Goal: Task Accomplishment & Management: Use online tool/utility

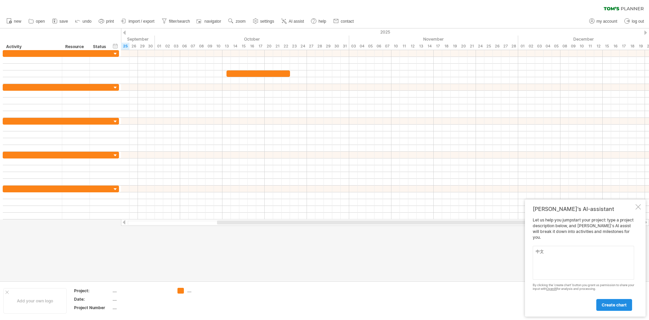
type textarea "中文"
click at [624, 300] on link "create chart" at bounding box center [614, 305] width 36 height 12
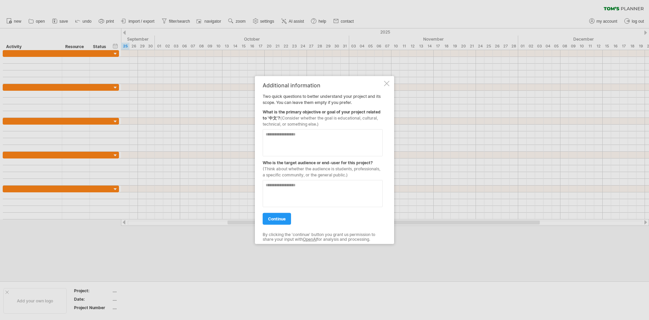
click at [385, 84] on div at bounding box center [386, 82] width 5 height 5
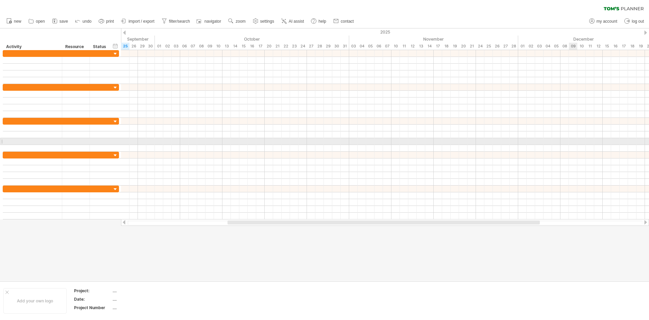
click at [570, 143] on div at bounding box center [385, 141] width 528 height 7
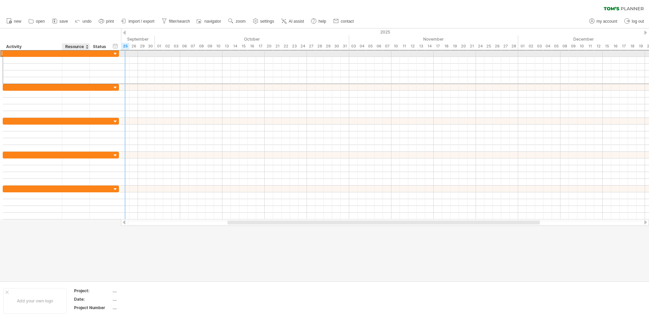
click at [87, 54] on div at bounding box center [76, 53] width 28 height 6
click at [8, 54] on div at bounding box center [32, 53] width 52 height 6
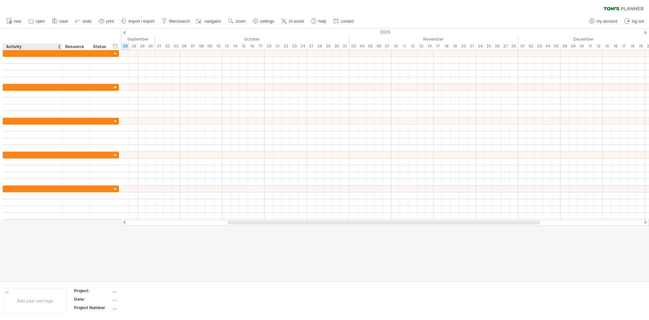
click at [15, 46] on div "Activity" at bounding box center [32, 46] width 52 height 7
click at [41, 44] on input "********" at bounding box center [32, 46] width 52 height 7
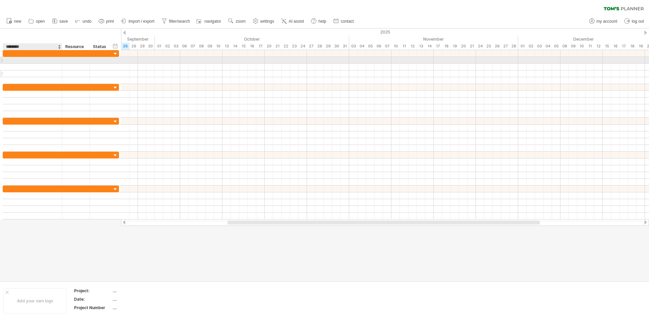
click at [69, 70] on div at bounding box center [76, 73] width 21 height 6
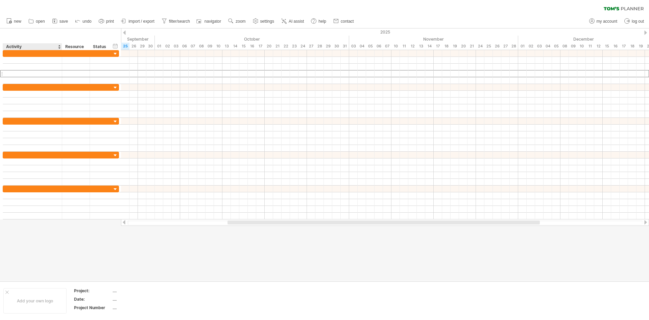
click at [54, 45] on div "Activity" at bounding box center [32, 46] width 52 height 7
click at [59, 47] on div at bounding box center [59, 46] width 3 height 7
click at [77, 46] on div "Resource" at bounding box center [75, 46] width 21 height 7
click at [98, 46] on div "Status" at bounding box center [100, 46] width 15 height 7
click at [117, 45] on div "hide start/end/duration show start/end/duration" at bounding box center [115, 45] width 6 height 7
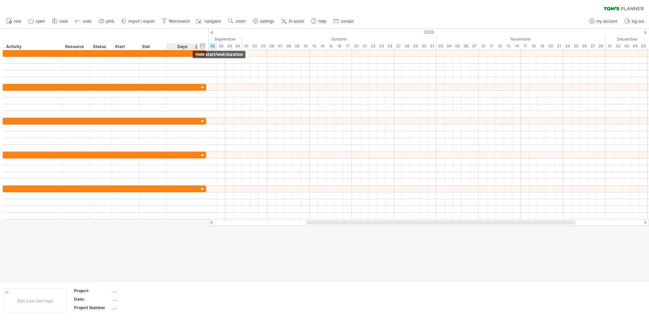
click at [201, 46] on div "hide start/end/duration show start/end/duration" at bounding box center [202, 45] width 6 height 7
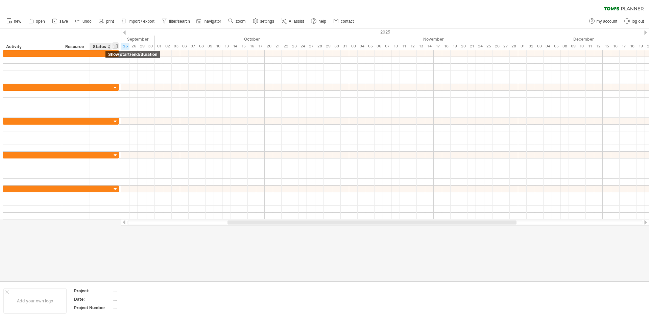
click at [116, 45] on div "hide start/end/duration show start/end/duration" at bounding box center [115, 45] width 6 height 7
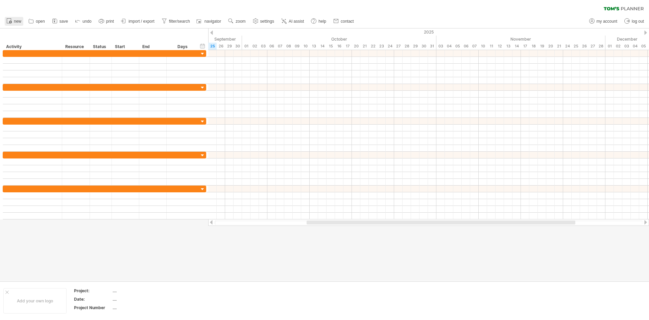
click at [15, 23] on span "new" at bounding box center [17, 21] width 7 height 5
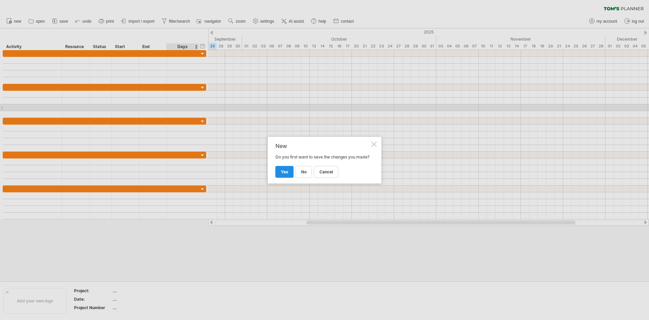
click at [286, 172] on span "yes" at bounding box center [284, 171] width 7 height 5
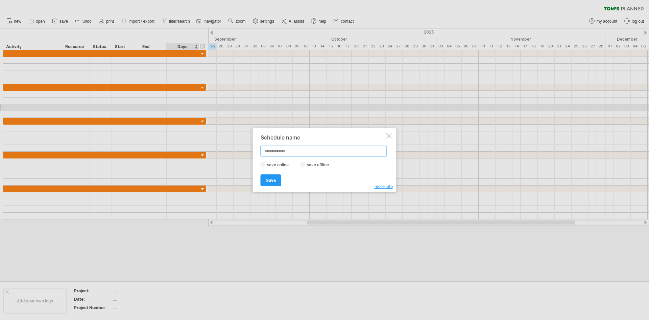
click at [275, 145] on input "text" at bounding box center [324, 150] width 126 height 11
click at [277, 147] on input "text" at bounding box center [324, 150] width 126 height 11
type input "***"
click at [267, 181] on span "Save" at bounding box center [271, 180] width 10 height 5
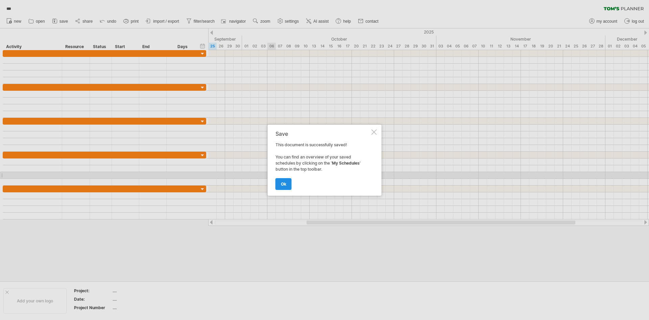
click at [278, 182] on link "ok" at bounding box center [284, 184] width 16 height 12
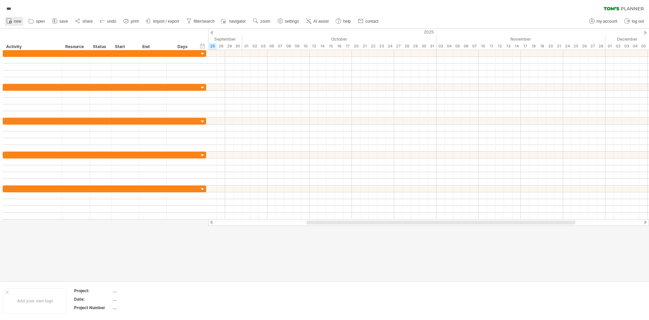
click at [11, 22] on circle at bounding box center [10, 22] width 3 height 3
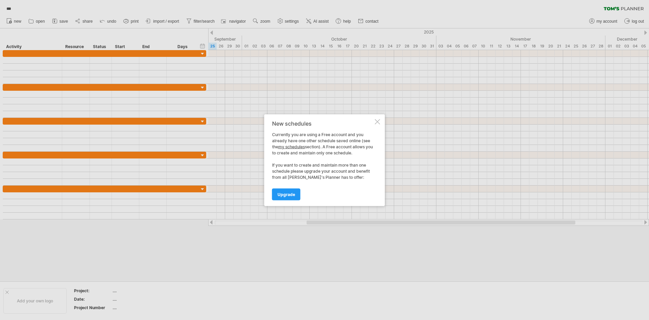
click at [377, 121] on div at bounding box center [377, 121] width 5 height 5
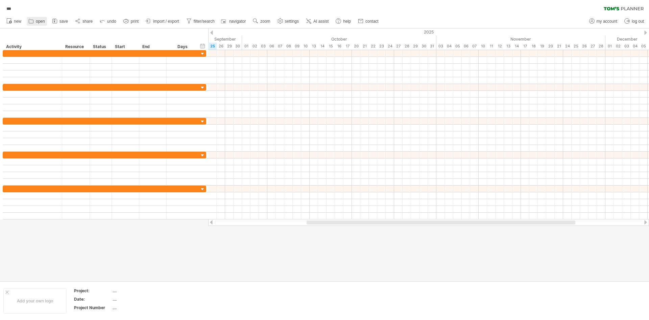
click at [35, 19] on link "open" at bounding box center [37, 21] width 20 height 9
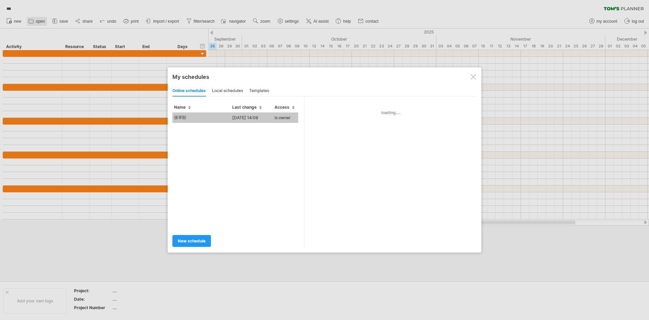
type input "***"
type input "**********"
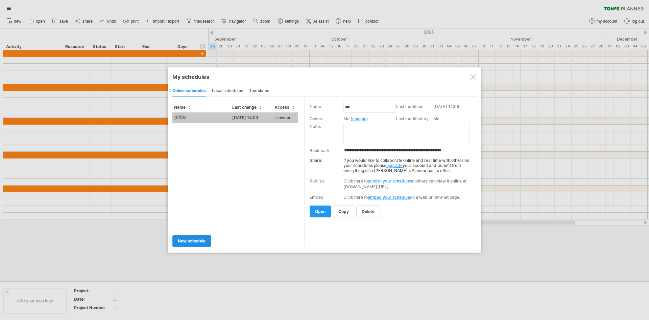
click at [190, 238] on span "new schedule" at bounding box center [192, 240] width 28 height 5
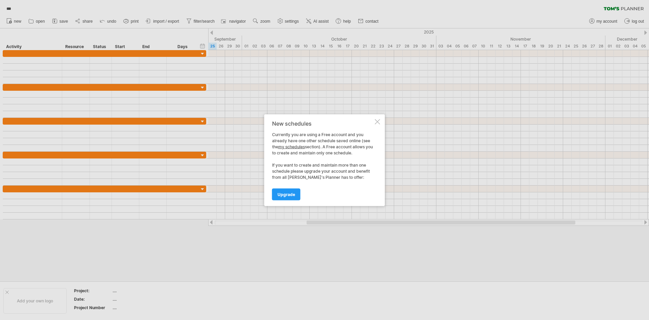
click at [377, 118] on div "New schedules Currently you are using a Free account and you already have one o…" at bounding box center [324, 160] width 121 height 92
click at [376, 121] on div at bounding box center [377, 121] width 5 height 5
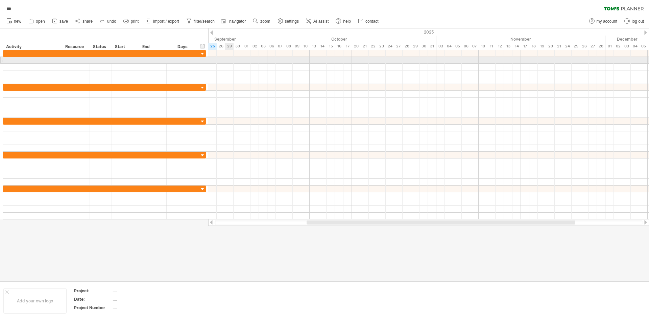
click at [230, 60] on div at bounding box center [428, 60] width 441 height 7
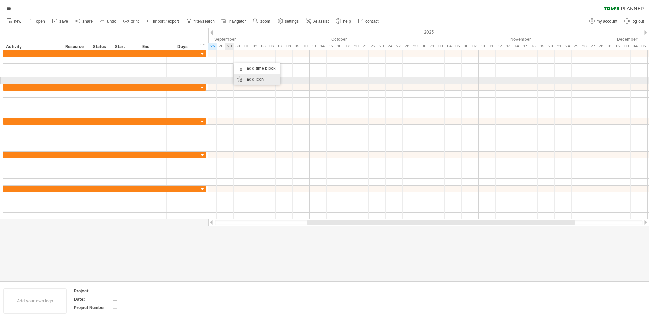
click at [249, 78] on div "add icon" at bounding box center [257, 79] width 47 height 11
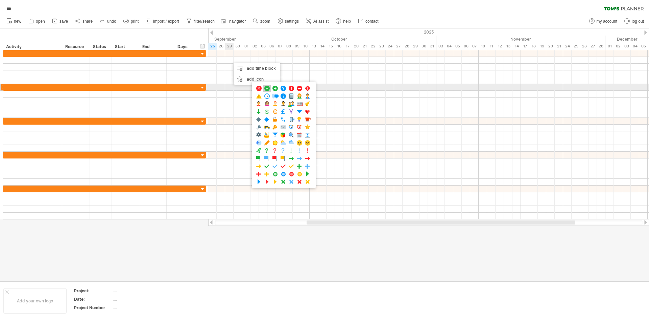
click at [268, 87] on span at bounding box center [267, 88] width 7 height 6
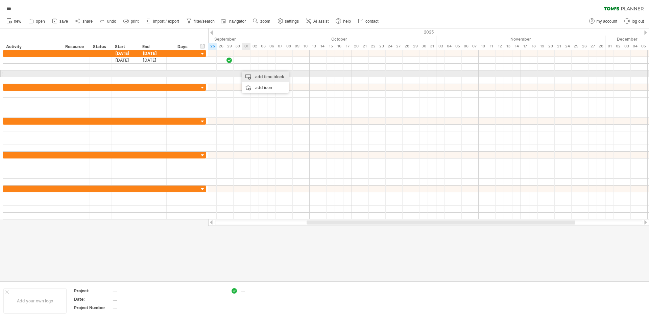
click at [256, 75] on div "add time block" at bounding box center [265, 76] width 47 height 11
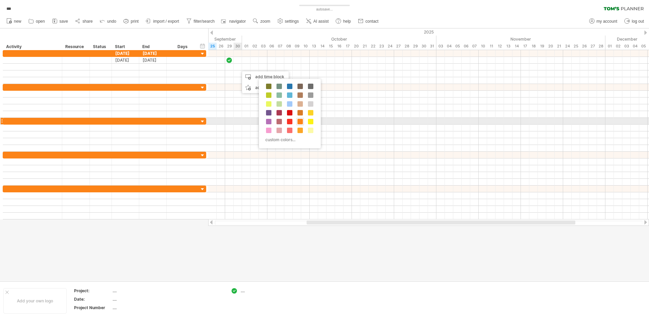
click at [301, 122] on span at bounding box center [300, 121] width 5 height 5
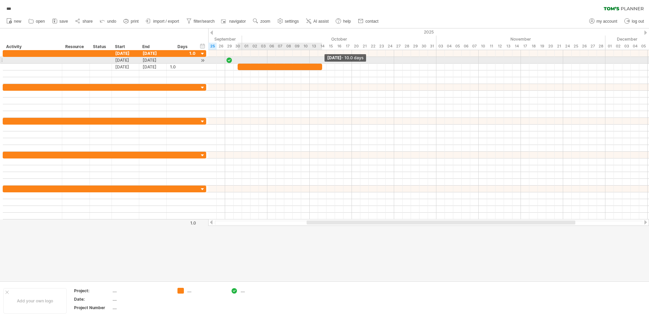
drag, startPoint x: 245, startPoint y: 68, endPoint x: 320, endPoint y: 62, distance: 74.9
click at [320, 62] on div "[DATE] - 10.0 days" at bounding box center [428, 134] width 441 height 169
click at [19, 58] on div at bounding box center [32, 60] width 52 height 6
type input "***"
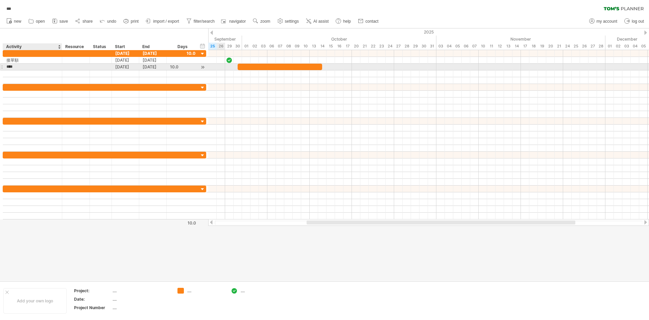
type input "***"
type input "*"
type input "*****"
click at [244, 66] on div at bounding box center [280, 67] width 85 height 6
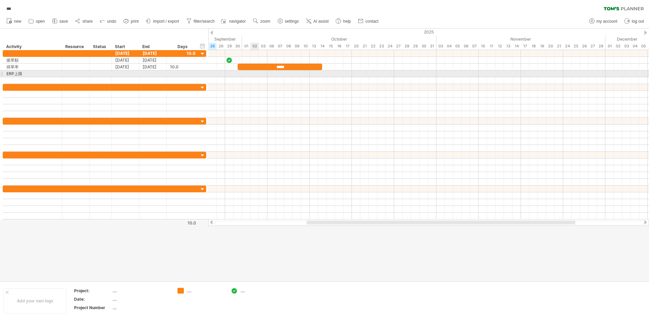
click at [274, 86] on div at bounding box center [428, 87] width 441 height 7
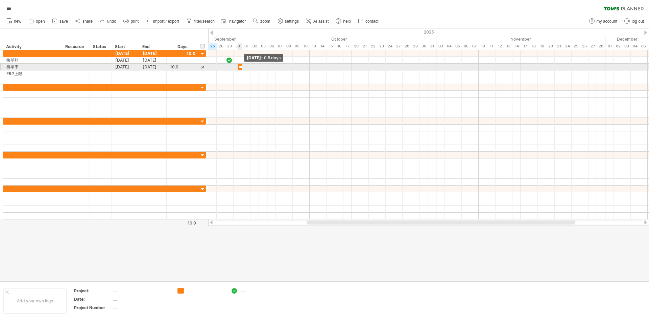
drag, startPoint x: 322, startPoint y: 65, endPoint x: 242, endPoint y: 66, distance: 79.8
click at [242, 66] on span at bounding box center [242, 67] width 3 height 6
click at [241, 66] on span at bounding box center [242, 67] width 3 height 6
click at [237, 66] on span at bounding box center [237, 67] width 3 height 6
click at [242, 68] on span at bounding box center [242, 67] width 3 height 6
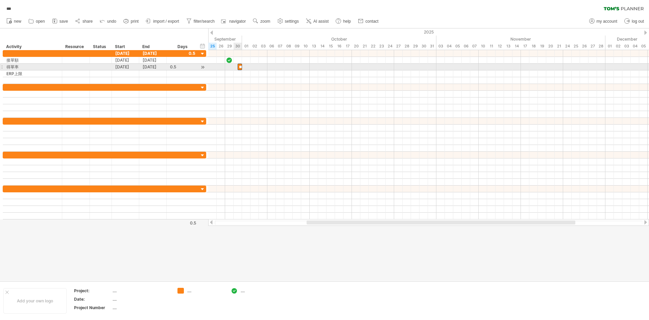
click at [240, 67] on div "*****" at bounding box center [240, 67] width 4 height 6
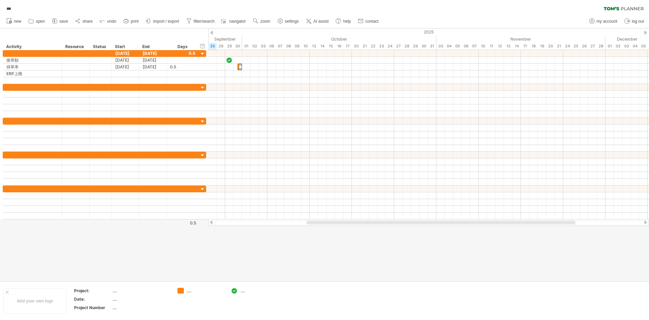
click at [646, 33] on div at bounding box center [645, 32] width 3 height 4
click at [212, 34] on div at bounding box center [211, 32] width 3 height 4
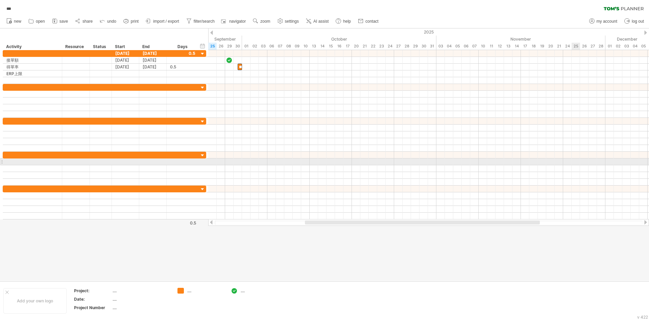
click at [575, 164] on div at bounding box center [428, 161] width 441 height 7
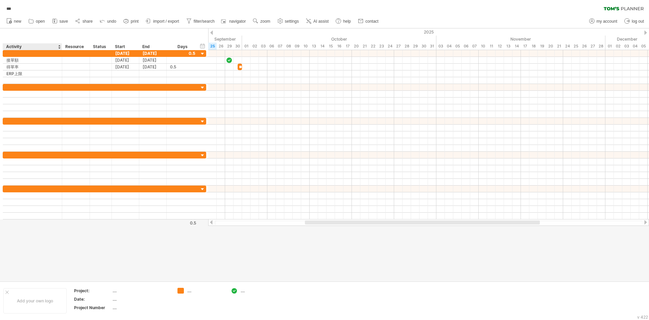
click at [21, 46] on div "Activity" at bounding box center [32, 46] width 52 height 7
click at [15, 46] on input "********" at bounding box center [32, 46] width 52 height 7
click at [59, 45] on div at bounding box center [59, 46] width 3 height 7
click at [45, 45] on div "Activity" at bounding box center [32, 46] width 52 height 7
drag, startPoint x: 42, startPoint y: 46, endPoint x: 0, endPoint y: 35, distance: 43.5
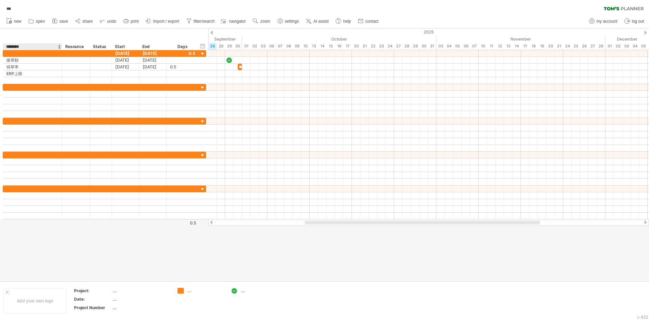
click at [0, 36] on div "hide start/end/duration show start/end/duration ******** Activity ******** Reso…" at bounding box center [104, 39] width 208 height 22
type input "**"
click at [79, 44] on div "Resource" at bounding box center [75, 46] width 21 height 7
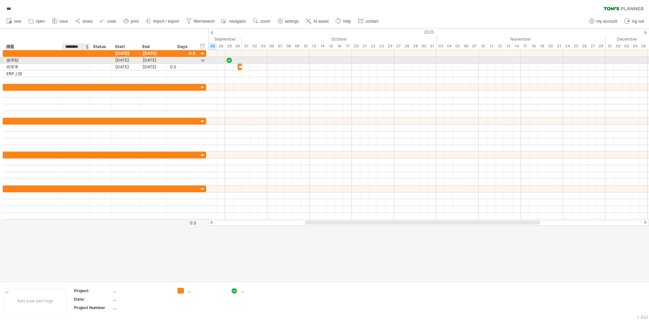
click at [80, 61] on div at bounding box center [76, 60] width 21 height 6
click at [76, 47] on div "Resource" at bounding box center [75, 46] width 21 height 7
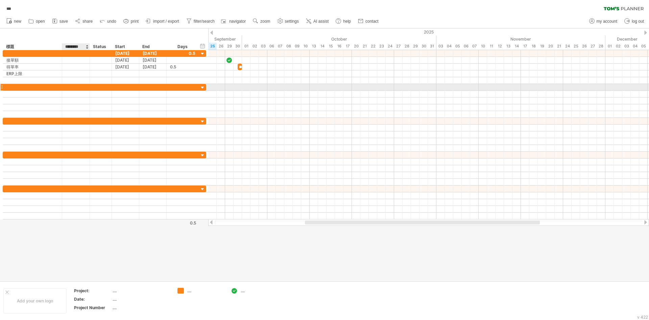
click at [82, 88] on div at bounding box center [76, 87] width 21 height 6
click at [75, 46] on div "Resource" at bounding box center [75, 46] width 21 height 7
click at [83, 48] on input "********" at bounding box center [75, 46] width 21 height 7
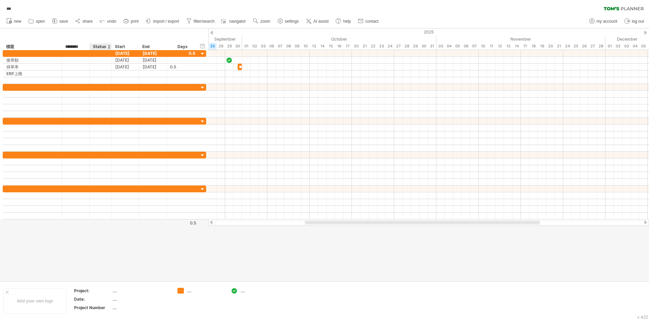
click at [95, 47] on div "Status" at bounding box center [100, 46] width 15 height 7
click at [115, 48] on div "Start" at bounding box center [125, 46] width 20 height 7
click at [131, 45] on div "Start" at bounding box center [125, 46] width 20 height 7
click at [137, 44] on div at bounding box center [136, 46] width 3 height 7
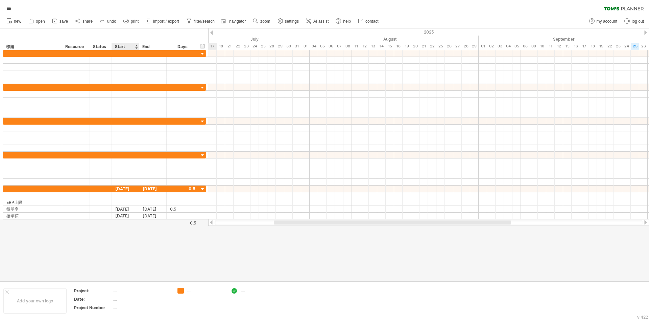
click at [137, 44] on div at bounding box center [136, 46] width 3 height 7
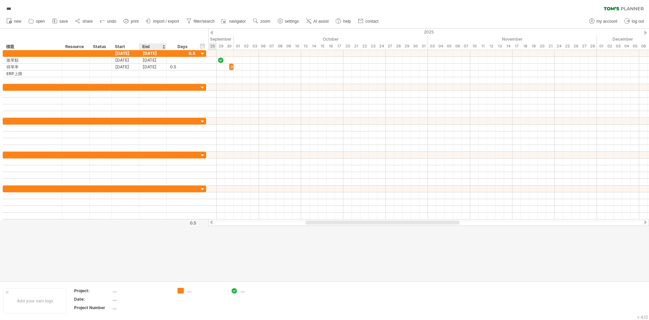
click at [155, 45] on div "End" at bounding box center [152, 46] width 20 height 7
click at [164, 45] on div at bounding box center [163, 46] width 3 height 7
click at [194, 45] on div "Days" at bounding box center [182, 46] width 32 height 7
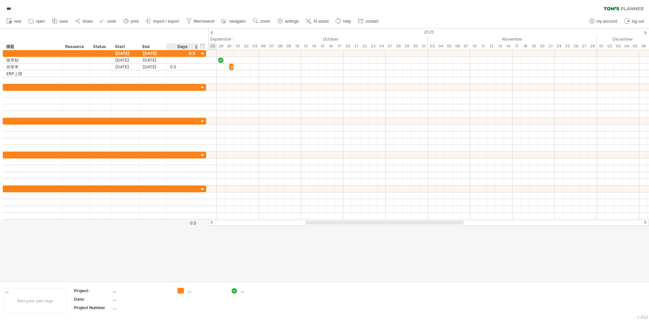
click at [195, 45] on div "Days" at bounding box center [182, 46] width 32 height 7
click at [196, 45] on div "Days" at bounding box center [182, 46] width 32 height 7
click at [196, 47] on div "Days" at bounding box center [182, 46] width 32 height 7
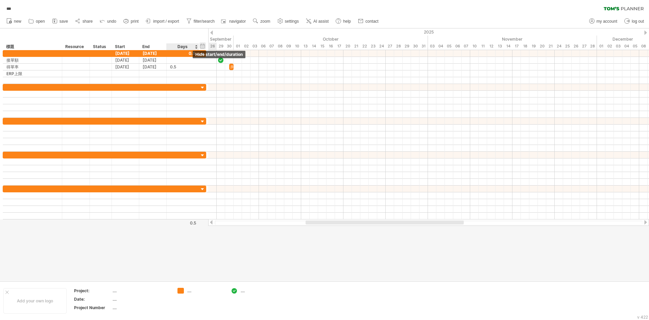
click at [201, 47] on div "hide start/end/duration show start/end/duration" at bounding box center [202, 45] width 6 height 7
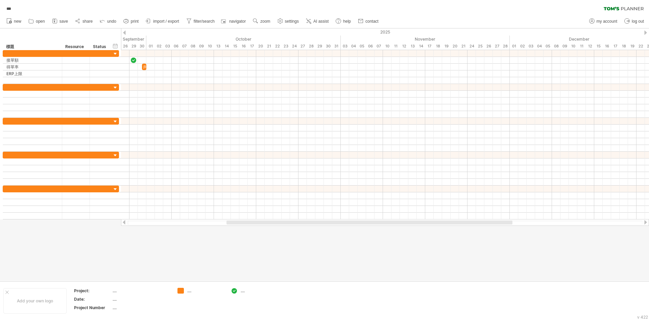
click at [120, 44] on div "hide start/end/duration show start/end/duration ** 標題 ******** Resource ****** …" at bounding box center [60, 39] width 121 height 22
click at [117, 45] on div "hide start/end/duration show start/end/duration" at bounding box center [115, 45] width 6 height 7
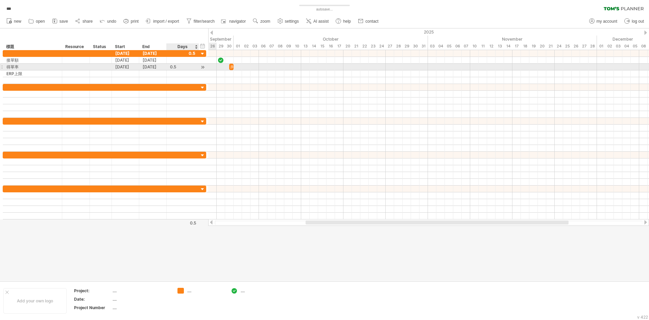
click at [183, 67] on div "0.5" at bounding box center [182, 67] width 25 height 6
click at [197, 69] on div at bounding box center [197, 67] width 3 height 7
click at [203, 67] on div at bounding box center [202, 67] width 6 height 7
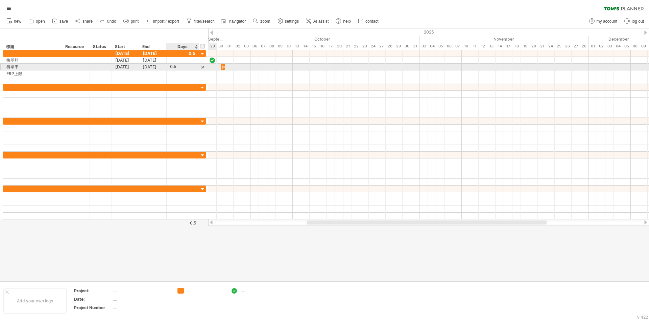
click at [203, 66] on div at bounding box center [202, 67] width 6 height 7
click at [204, 65] on div at bounding box center [202, 67] width 6 height 7
click at [224, 67] on span at bounding box center [225, 67] width 3 height 6
click at [220, 66] on span at bounding box center [220, 67] width 3 height 6
click at [221, 65] on span at bounding box center [220, 67] width 3 height 6
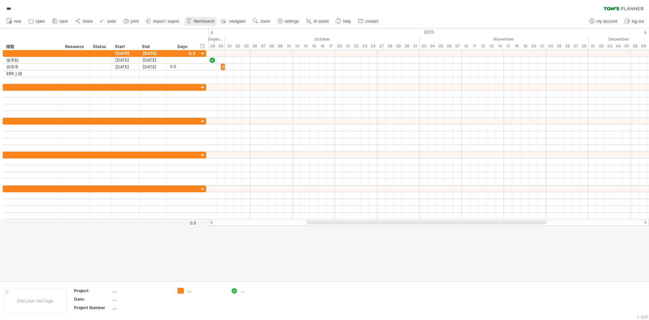
click at [208, 18] on link "filter/search" at bounding box center [201, 21] width 32 height 9
type input "**********"
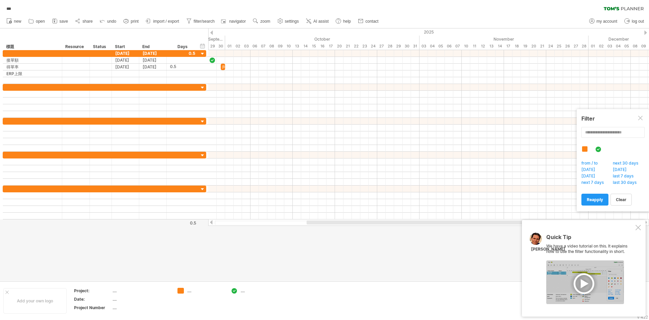
click at [579, 280] on div at bounding box center [585, 282] width 78 height 44
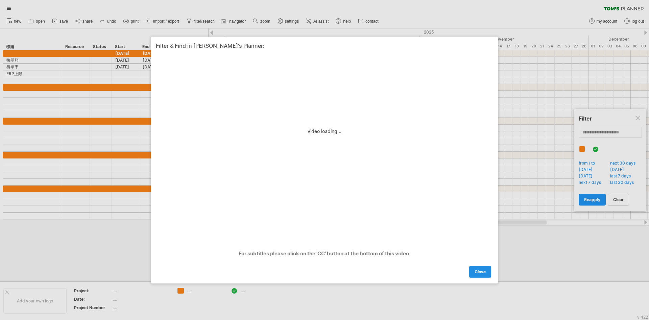
click at [483, 274] on span "close" at bounding box center [480, 271] width 11 height 5
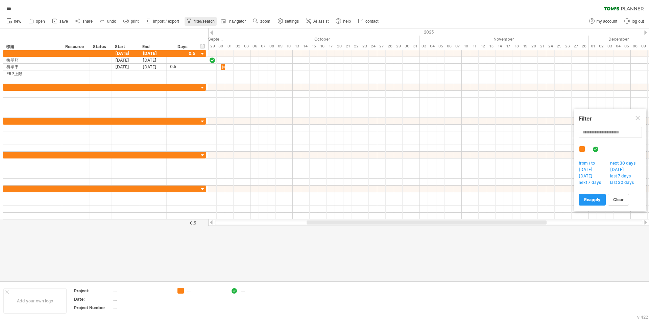
click at [198, 18] on link "filter/search" at bounding box center [201, 21] width 32 height 9
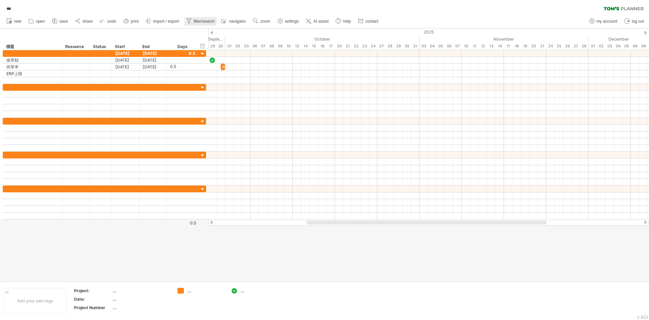
click at [198, 19] on span "filter/search" at bounding box center [204, 21] width 21 height 5
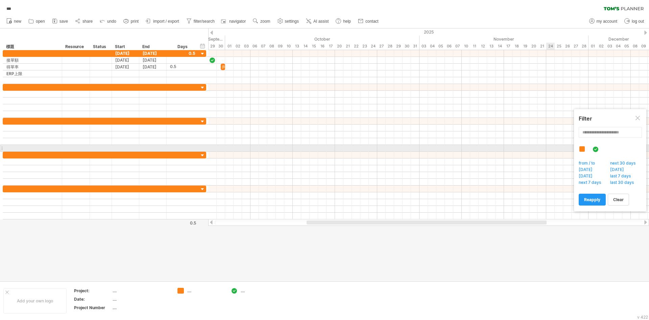
click at [597, 148] on div at bounding box center [595, 149] width 6 height 6
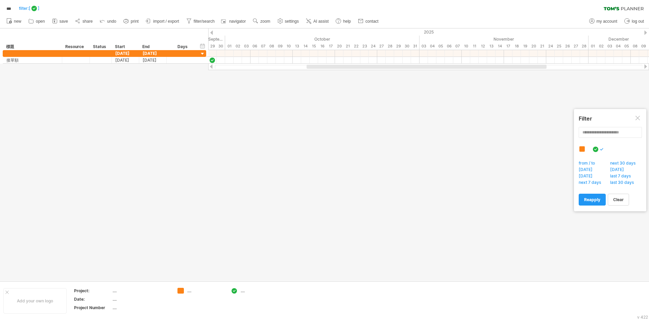
click at [582, 150] on div at bounding box center [581, 148] width 5 height 5
click at [586, 164] on span "from / to" at bounding box center [589, 163] width 22 height 7
type input "********"
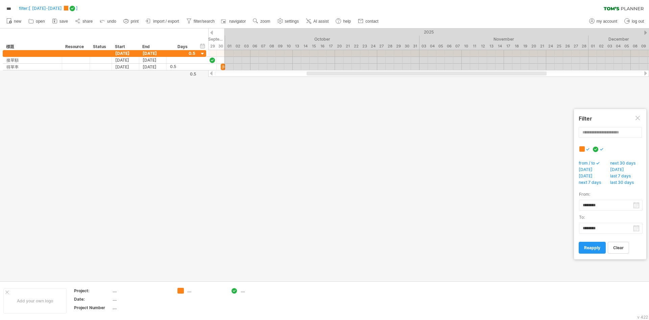
click at [585, 180] on span "next 7 days" at bounding box center [592, 183] width 28 height 7
click at [587, 190] on div "clear reapply" at bounding box center [610, 196] width 63 height 17
click at [620, 182] on span "last 30 days" at bounding box center [623, 183] width 29 height 7
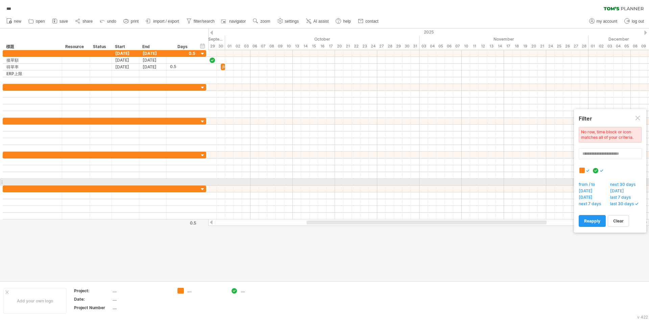
click at [624, 173] on div at bounding box center [613, 173] width 68 height 13
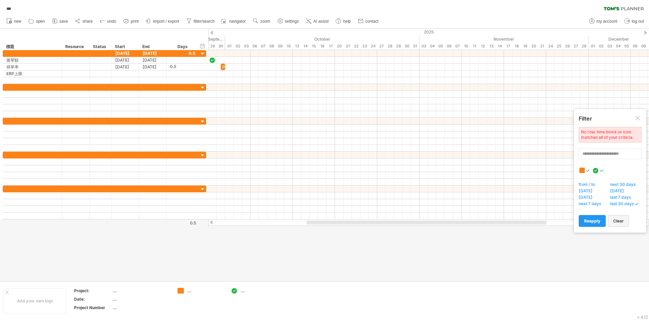
click at [623, 221] on span "clear" at bounding box center [618, 220] width 10 height 5
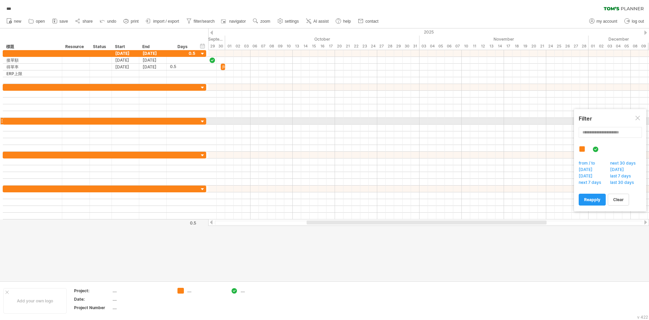
click at [637, 120] on div at bounding box center [638, 118] width 5 height 5
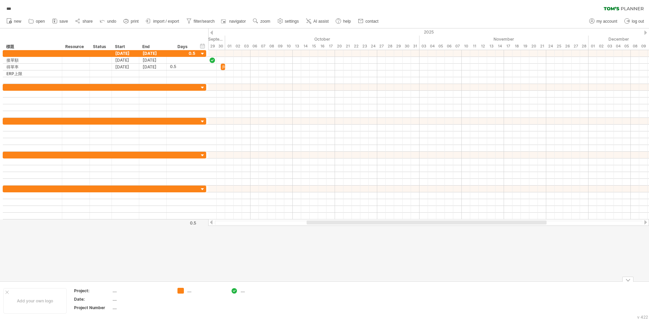
click at [628, 280] on div at bounding box center [627, 278] width 11 height 5
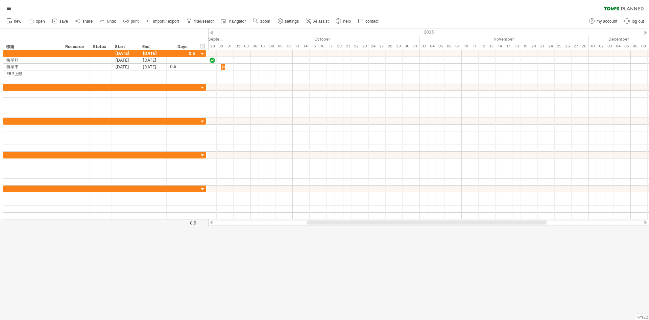
click at [637, 319] on div at bounding box center [641, 316] width 11 height 6
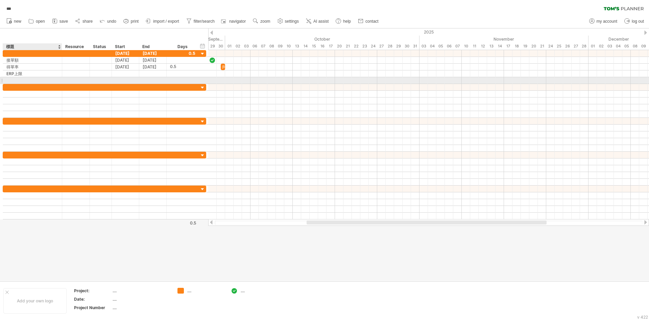
click at [47, 81] on div at bounding box center [32, 80] width 52 height 6
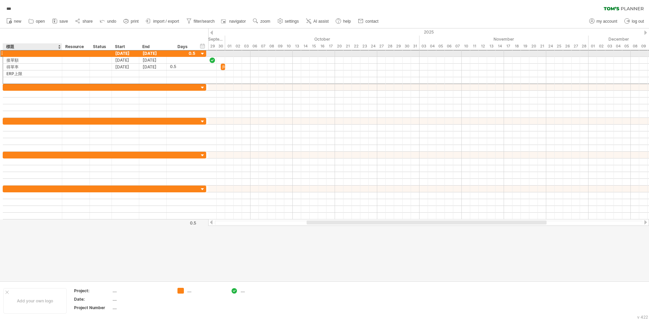
click at [21, 53] on div at bounding box center [32, 53] width 52 height 6
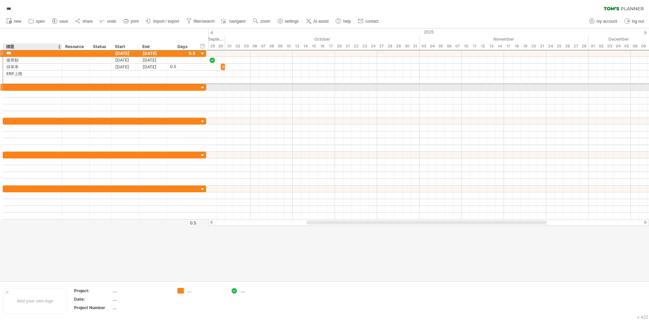
click at [15, 88] on div at bounding box center [32, 87] width 52 height 6
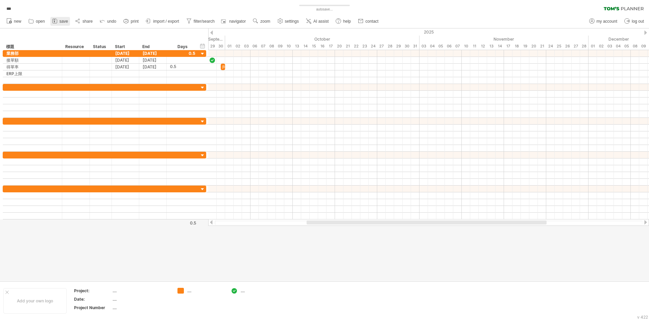
click at [61, 22] on span "save" at bounding box center [64, 21] width 8 height 5
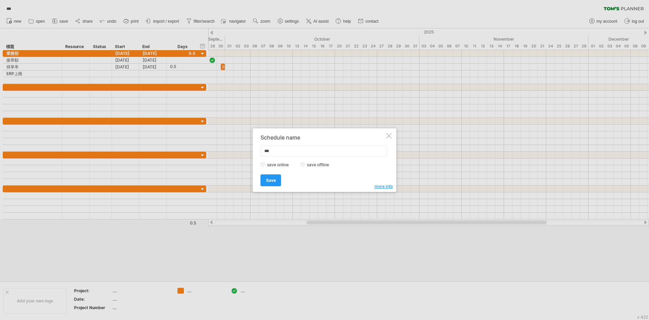
click at [306, 165] on div "save online save offline" at bounding box center [323, 164] width 124 height 6
click at [271, 183] on link "Save" at bounding box center [271, 180] width 21 height 12
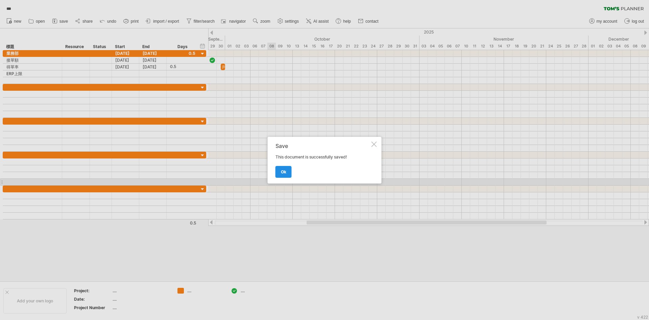
click at [280, 174] on link "ok" at bounding box center [284, 172] width 16 height 12
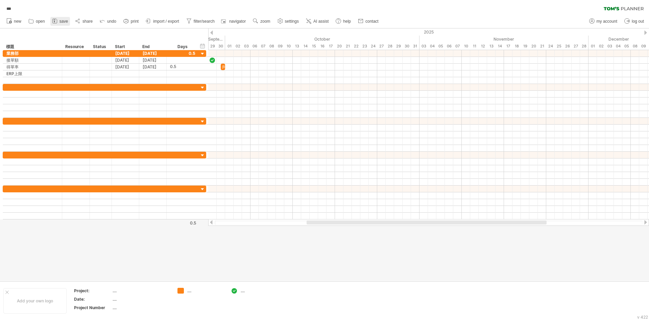
click at [59, 22] on link "save" at bounding box center [60, 21] width 20 height 9
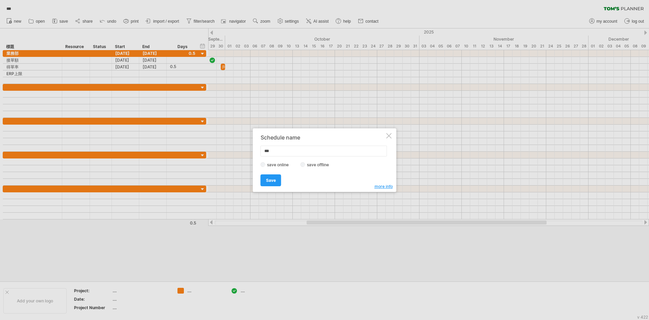
click at [312, 163] on label "save offline" at bounding box center [319, 164] width 29 height 5
click at [273, 178] on span "Save" at bounding box center [271, 180] width 10 height 5
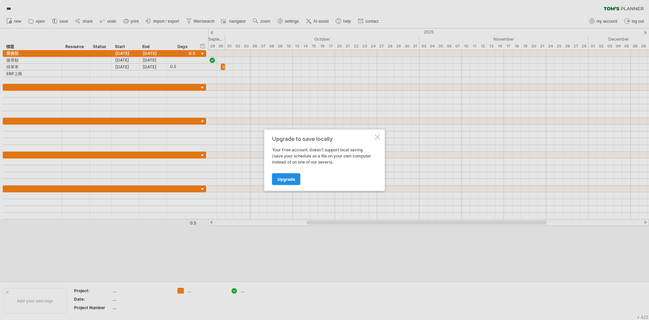
click at [279, 179] on span "Upgrade" at bounding box center [287, 178] width 18 height 5
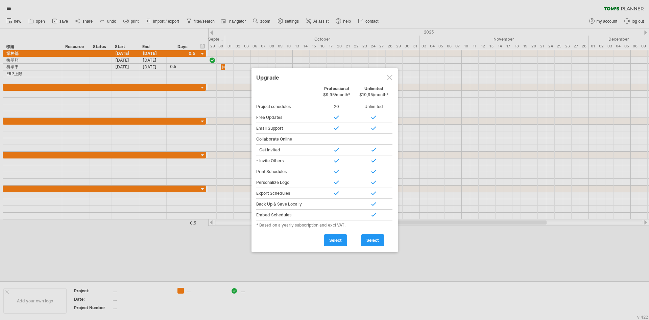
click at [389, 75] on div at bounding box center [389, 77] width 5 height 5
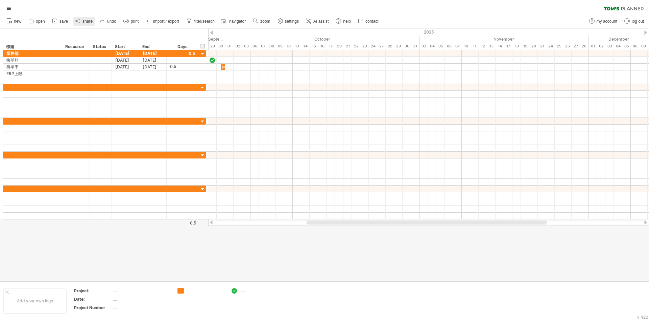
click at [87, 22] on span "share" at bounding box center [87, 21] width 10 height 5
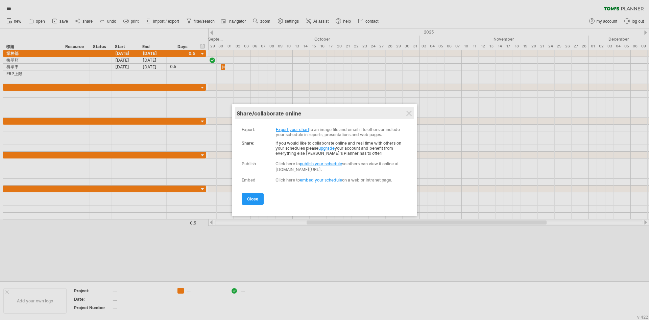
click at [412, 114] on div "My schedules share/collaborate online" at bounding box center [325, 113] width 176 height 12
click at [410, 111] on div at bounding box center [408, 113] width 5 height 5
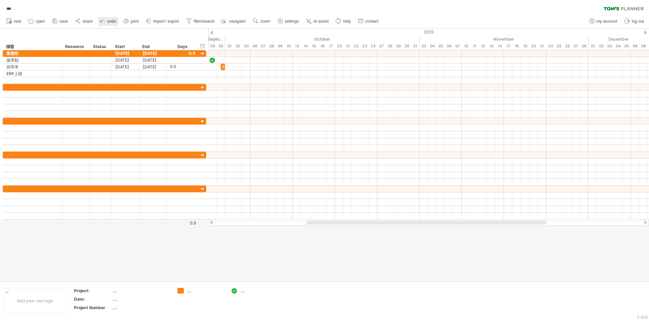
click at [111, 21] on span "undo" at bounding box center [111, 21] width 9 height 5
click at [110, 20] on span "undo" at bounding box center [111, 21] width 9 height 5
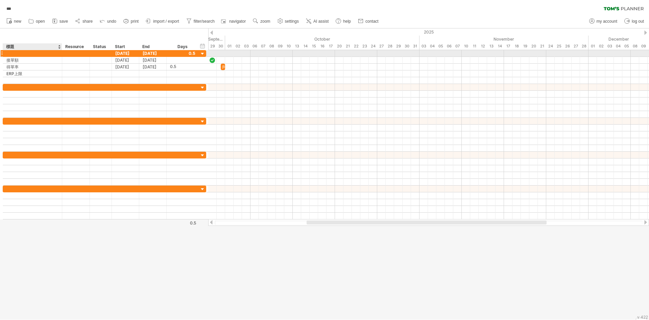
click at [21, 54] on div at bounding box center [32, 53] width 52 height 6
type input "***"
click at [167, 22] on span "import / export" at bounding box center [166, 21] width 26 height 5
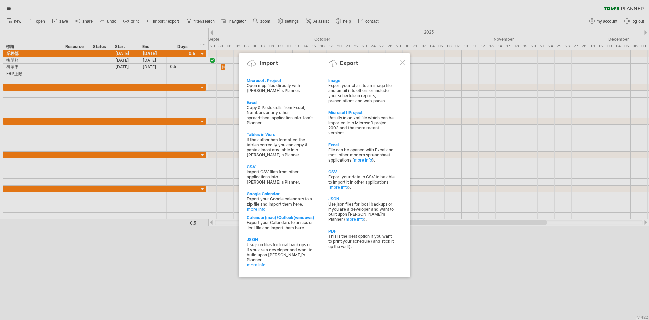
drag, startPoint x: 405, startPoint y: 59, endPoint x: 289, endPoint y: 45, distance: 116.2
click at [405, 59] on div "Import Export" at bounding box center [324, 64] width 162 height 10
click at [402, 65] on div "Import Export" at bounding box center [324, 63] width 162 height 10
click at [400, 62] on div at bounding box center [402, 61] width 5 height 5
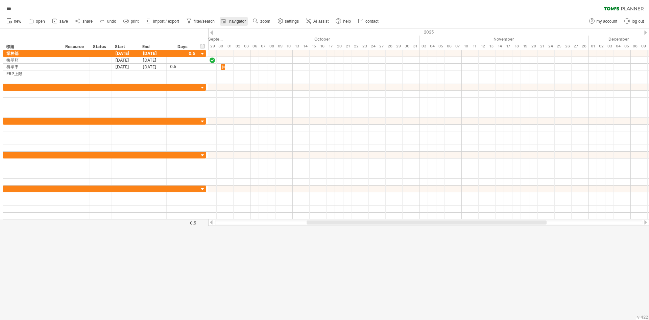
click at [238, 21] on span "navigator" at bounding box center [237, 21] width 17 height 5
click at [594, 300] on div at bounding box center [586, 293] width 111 height 42
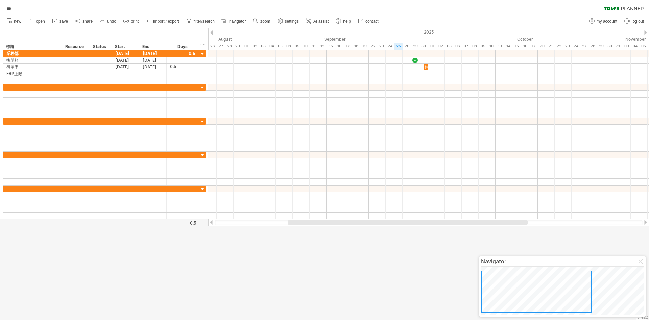
click at [585, 288] on div at bounding box center [536, 291] width 111 height 42
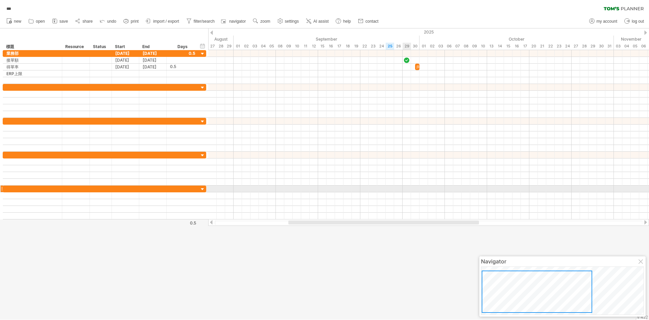
click at [342, 131] on div at bounding box center [428, 134] width 441 height 7
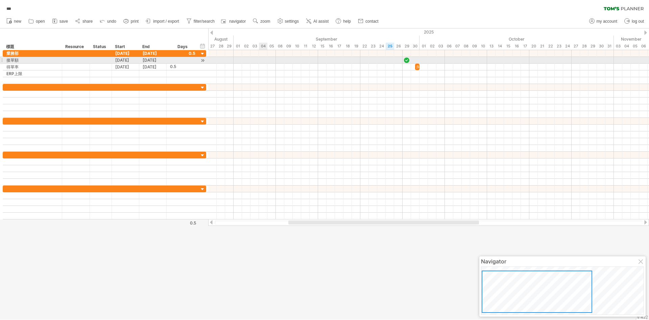
drag, startPoint x: 250, startPoint y: 62, endPoint x: 243, endPoint y: 63, distance: 6.5
click at [249, 62] on div at bounding box center [428, 60] width 441 height 7
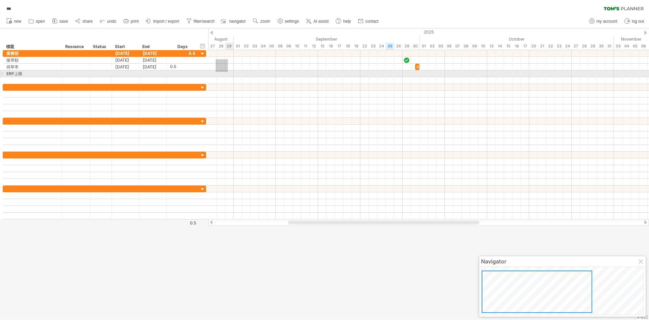
drag, startPoint x: 216, startPoint y: 59, endPoint x: 362, endPoint y: 156, distance: 175.3
click at [355, 152] on div at bounding box center [428, 134] width 441 height 169
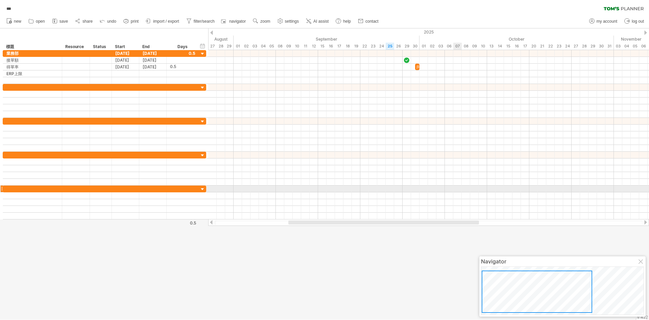
click at [462, 187] on div at bounding box center [428, 188] width 441 height 7
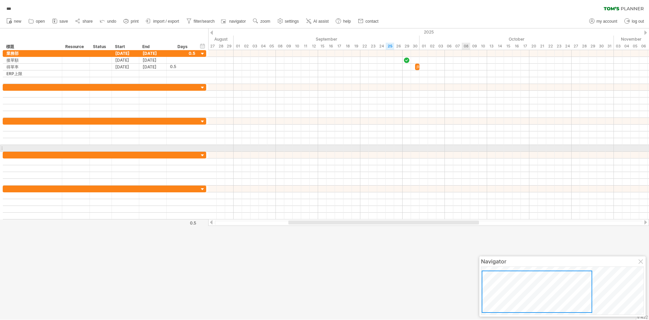
click at [469, 112] on div at bounding box center [428, 114] width 441 height 7
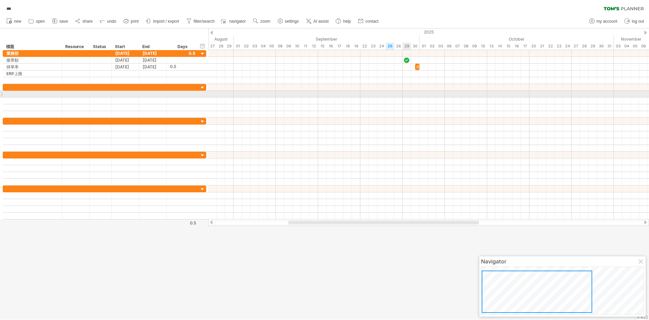
click at [411, 95] on div at bounding box center [428, 94] width 441 height 7
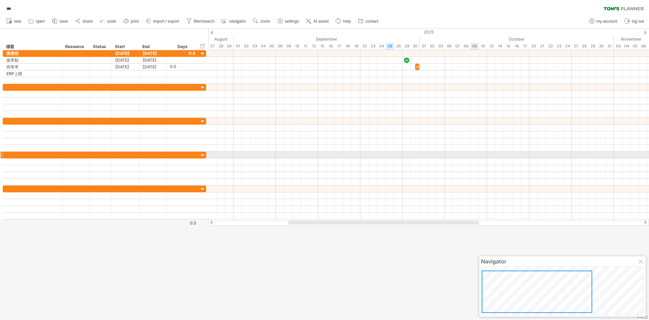
click at [481, 160] on div at bounding box center [428, 161] width 441 height 7
click at [548, 289] on div at bounding box center [537, 291] width 111 height 42
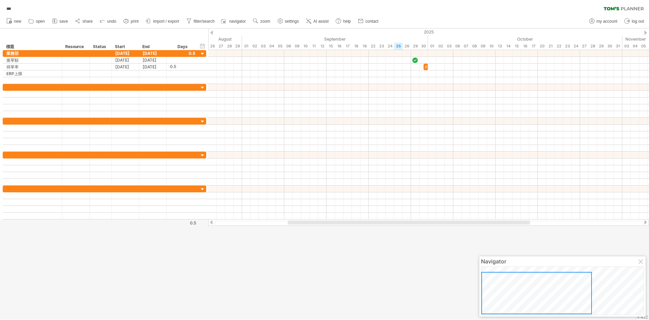
click at [565, 299] on div at bounding box center [536, 292] width 111 height 42
click at [500, 289] on div at bounding box center [537, 292] width 111 height 42
click at [640, 263] on div at bounding box center [641, 261] width 5 height 5
click at [633, 23] on span "log out" at bounding box center [638, 21] width 12 height 5
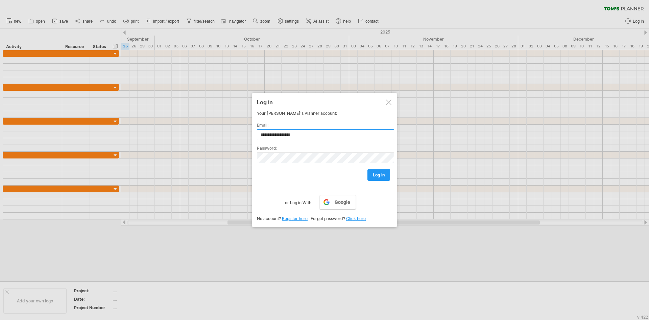
click at [324, 133] on input "**********" at bounding box center [325, 134] width 137 height 11
click at [390, 101] on div at bounding box center [388, 101] width 5 height 5
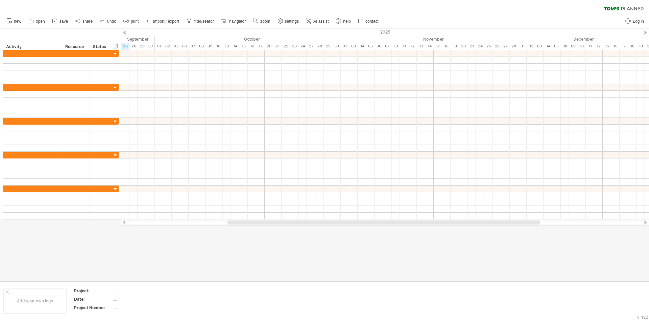
click at [609, 10] on div "filter: [ next 7 days ] clear filter reapply filter" at bounding box center [324, 7] width 649 height 14
click at [630, 25] on link "Log in" at bounding box center [635, 21] width 22 height 9
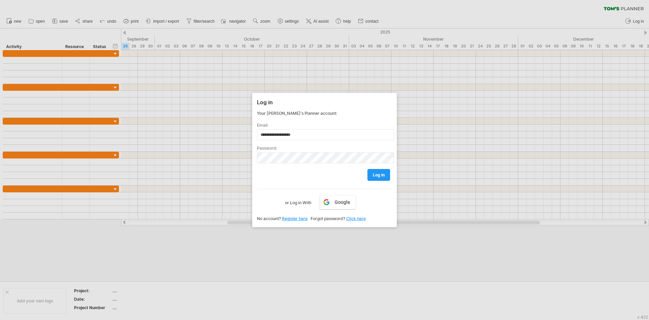
click at [594, 142] on div at bounding box center [324, 160] width 649 height 320
click at [374, 174] on span "log in" at bounding box center [379, 174] width 12 height 5
click at [370, 172] on link "log in" at bounding box center [379, 175] width 23 height 12
click at [365, 80] on div at bounding box center [324, 160] width 649 height 320
click at [530, 92] on div at bounding box center [324, 160] width 649 height 320
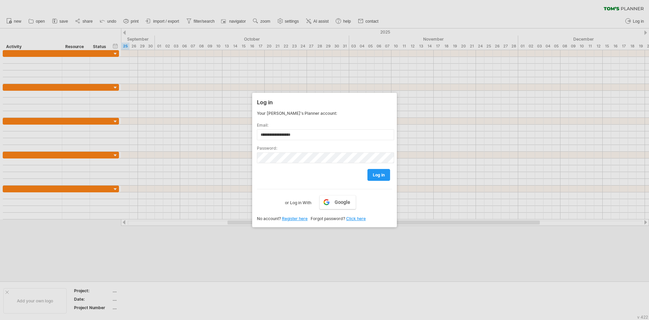
click at [256, 139] on div "**********" at bounding box center [324, 160] width 145 height 134
drag, startPoint x: 297, startPoint y: 204, endPoint x: 318, endPoint y: 199, distance: 21.8
click at [297, 204] on label "or Log in With" at bounding box center [298, 200] width 26 height 11
click at [378, 172] on link "log in" at bounding box center [379, 175] width 23 height 12
click at [294, 217] on link "Register here" at bounding box center [295, 218] width 26 height 5
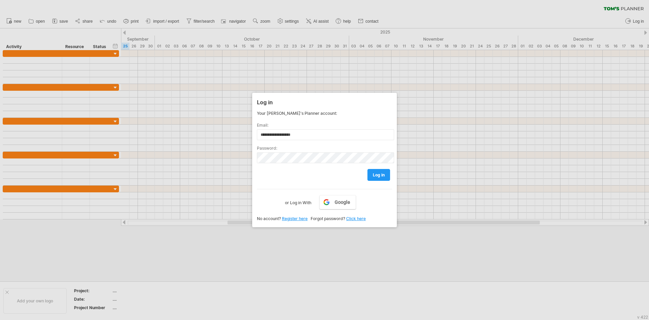
click at [223, 137] on div at bounding box center [324, 160] width 649 height 320
click at [307, 137] on input "**********" at bounding box center [325, 134] width 137 height 11
click at [290, 163] on div "log in" at bounding box center [324, 171] width 135 height 17
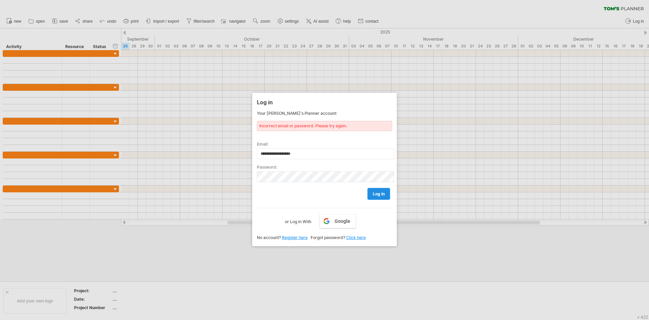
click at [379, 195] on span "log in" at bounding box center [379, 193] width 12 height 5
click at [380, 192] on span "log in" at bounding box center [379, 193] width 12 height 5
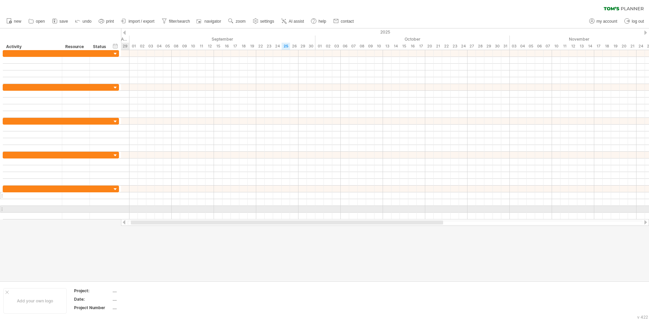
drag, startPoint x: 274, startPoint y: 222, endPoint x: 71, endPoint y: 198, distance: 204.3
click at [71, 198] on div "Trying to reach [DOMAIN_NAME] Connected again... 0% filter: [ next 7 days ] cle…" at bounding box center [324, 160] width 649 height 320
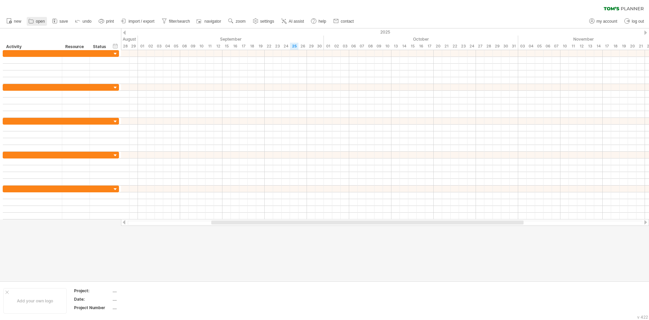
click at [36, 22] on span "open" at bounding box center [40, 21] width 9 height 5
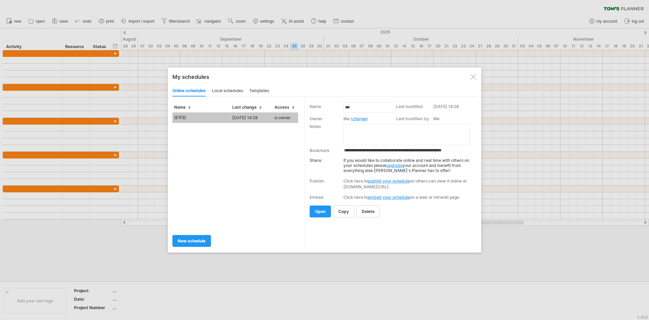
click at [319, 213] on span "open" at bounding box center [320, 211] width 10 height 5
